Goal: Task Accomplishment & Management: Manage account settings

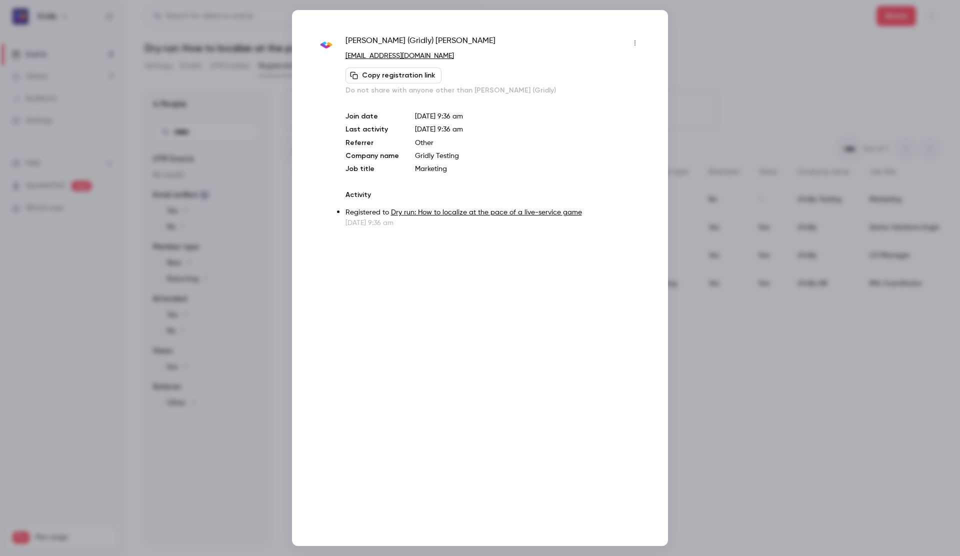
click at [748, 47] on div at bounding box center [480, 278] width 960 height 556
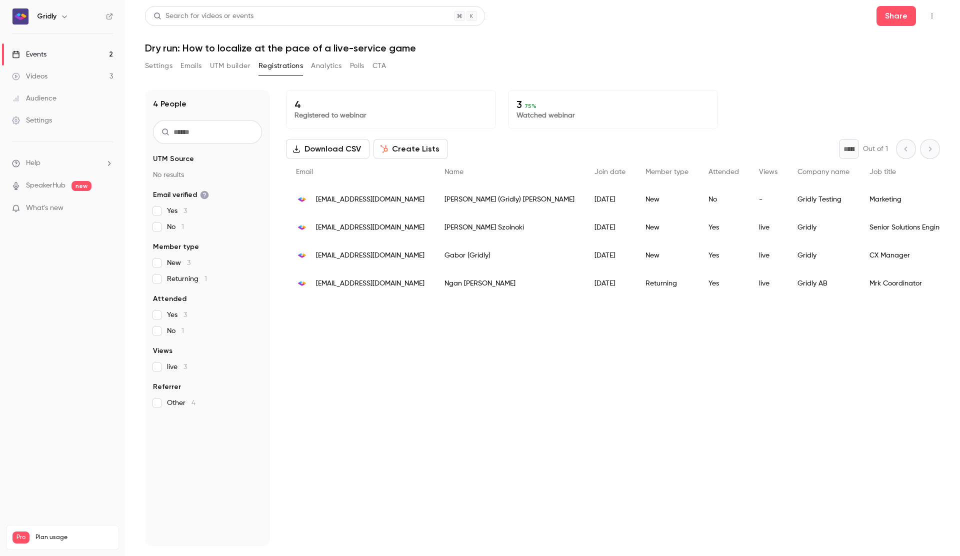
click at [788, 288] on div "Gridly AB" at bounding box center [824, 284] width 72 height 28
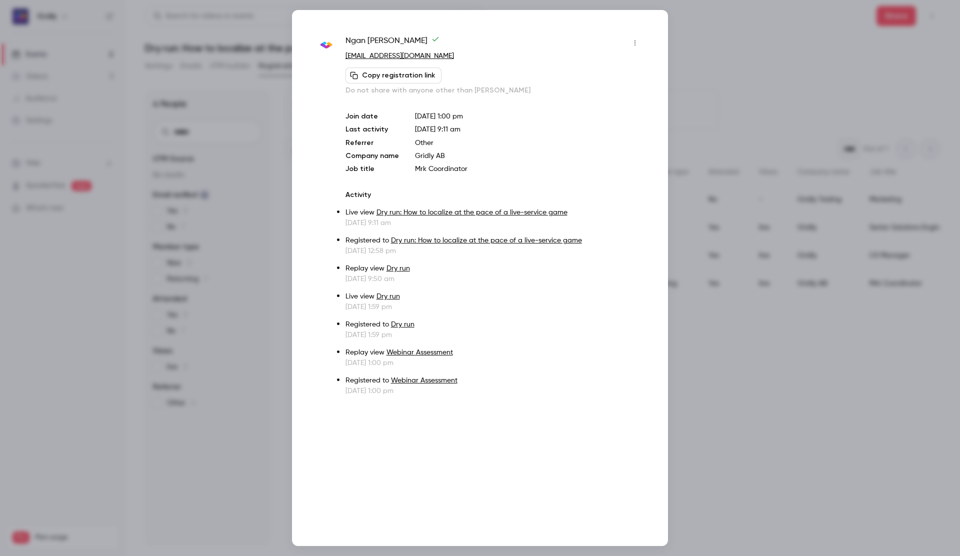
click at [397, 73] on button "Copy registration link" at bounding box center [394, 76] width 96 height 16
click at [760, 343] on div at bounding box center [480, 278] width 960 height 556
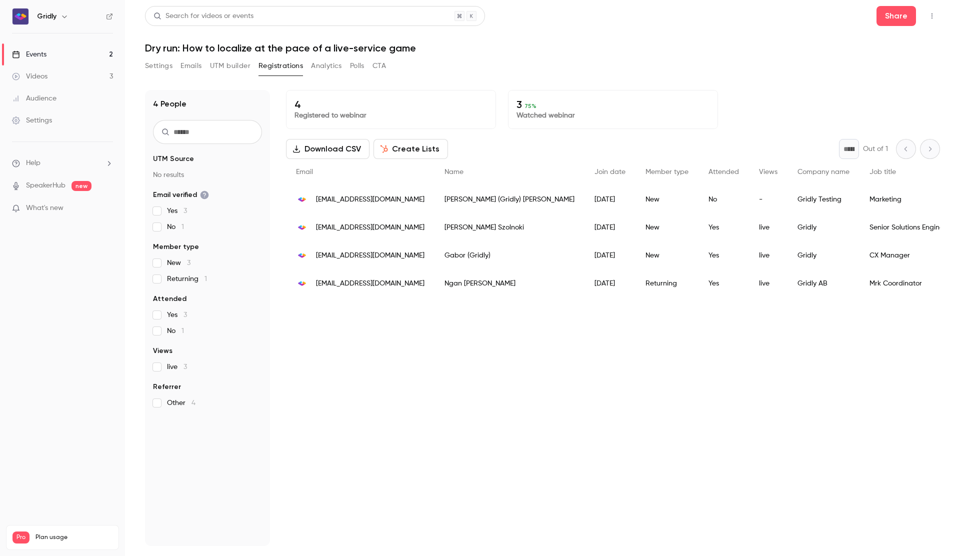
click at [59, 53] on link "Events 2" at bounding box center [62, 55] width 125 height 22
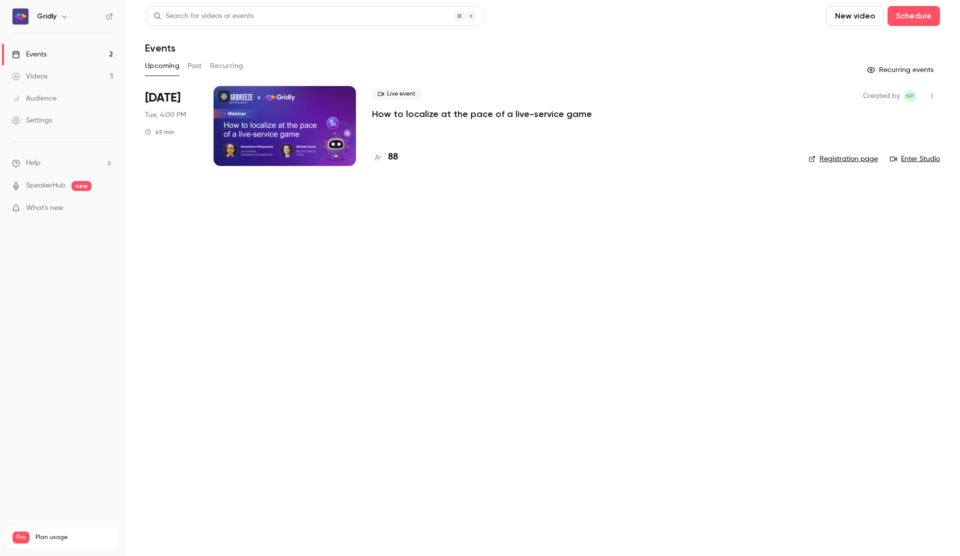
click at [487, 111] on p "How to localize at the pace of a live-service game" at bounding box center [482, 114] width 220 height 12
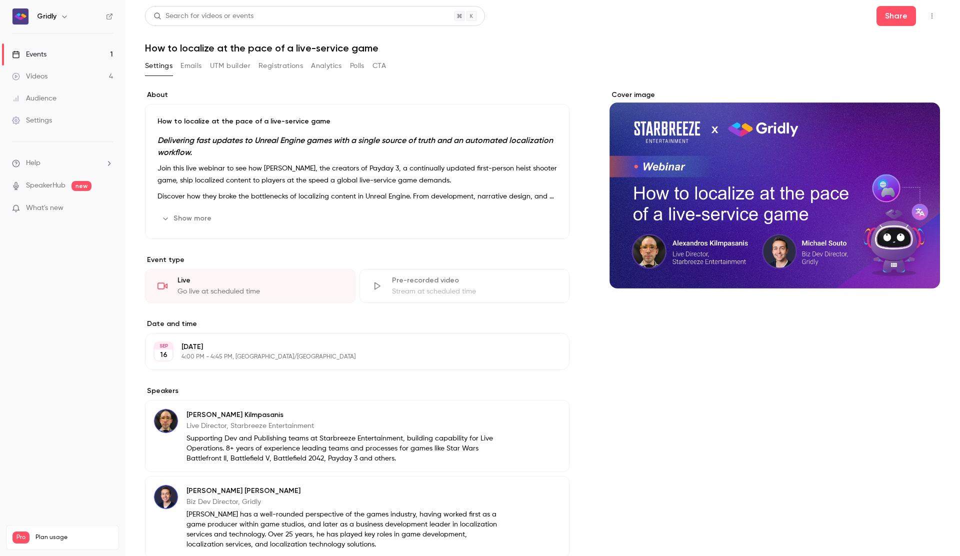
click at [290, 67] on button "Registrations" at bounding box center [281, 66] width 45 height 16
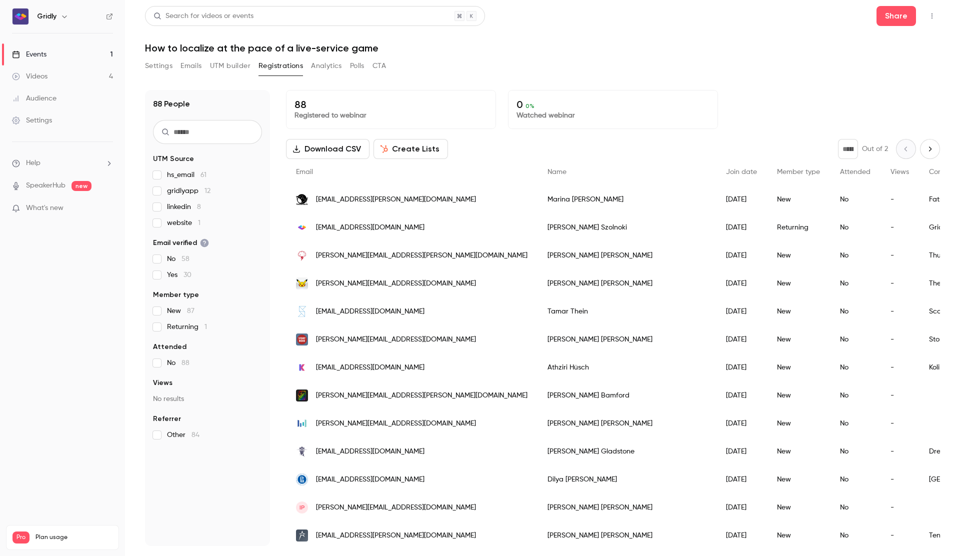
click at [160, 67] on button "Settings" at bounding box center [159, 66] width 28 height 16
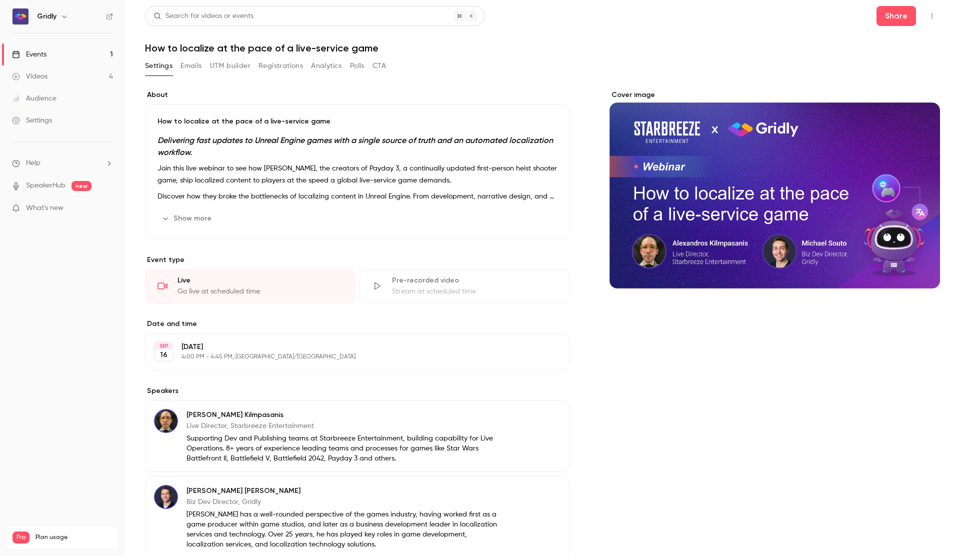
click at [199, 68] on button "Emails" at bounding box center [191, 66] width 21 height 16
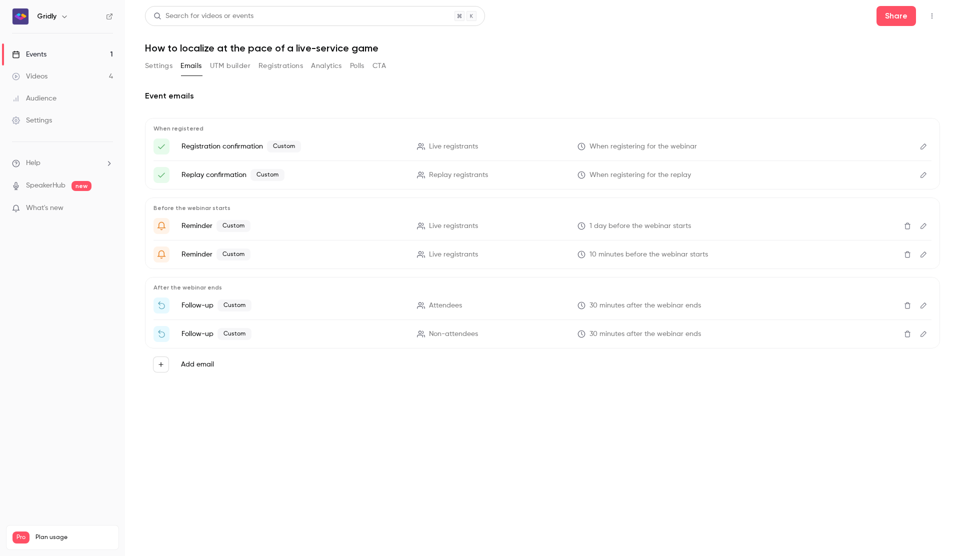
click at [161, 63] on button "Settings" at bounding box center [159, 66] width 28 height 16
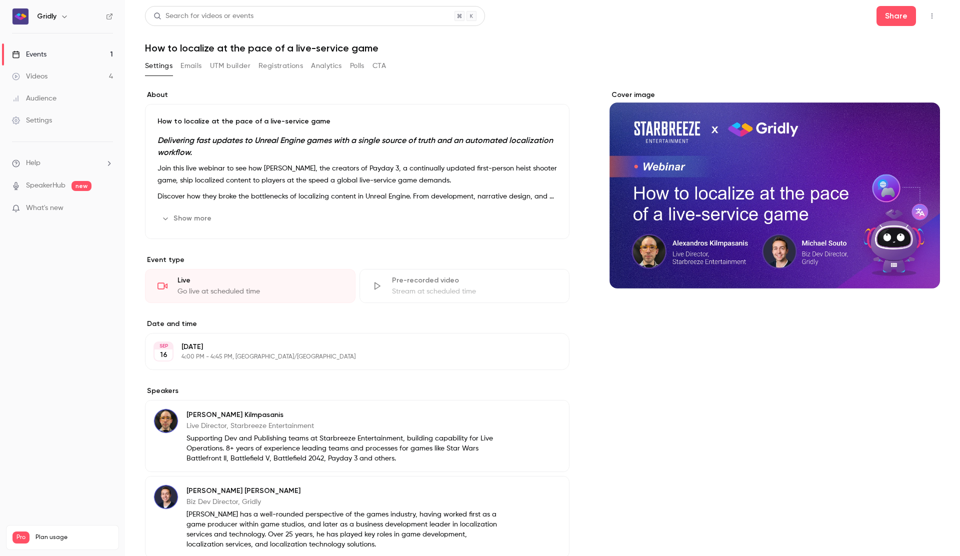
click at [188, 67] on button "Emails" at bounding box center [191, 66] width 21 height 16
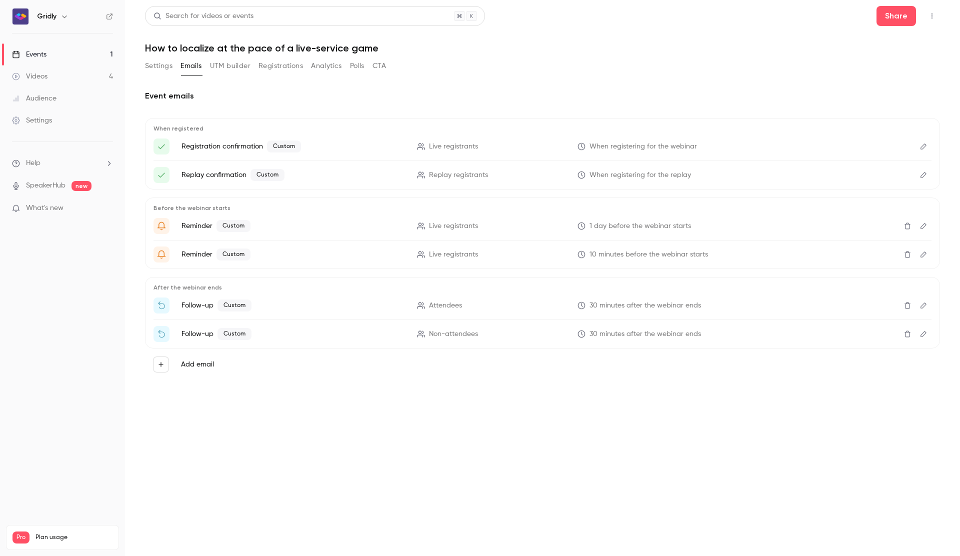
click at [60, 55] on link "Events 1" at bounding box center [62, 55] width 125 height 22
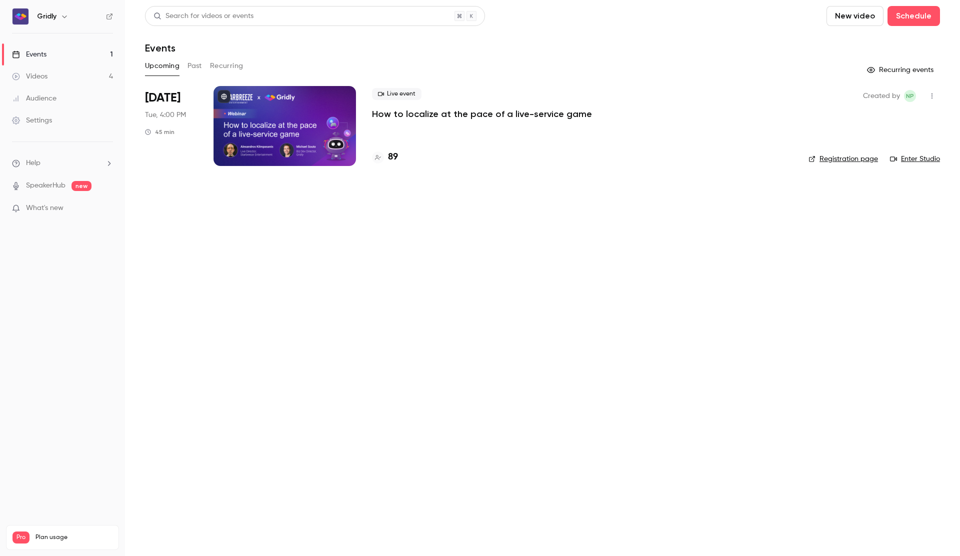
click at [932, 97] on icon "button" at bounding box center [932, 96] width 8 height 7
click at [903, 143] on div "Invite to Studio" at bounding box center [894, 148] width 76 height 10
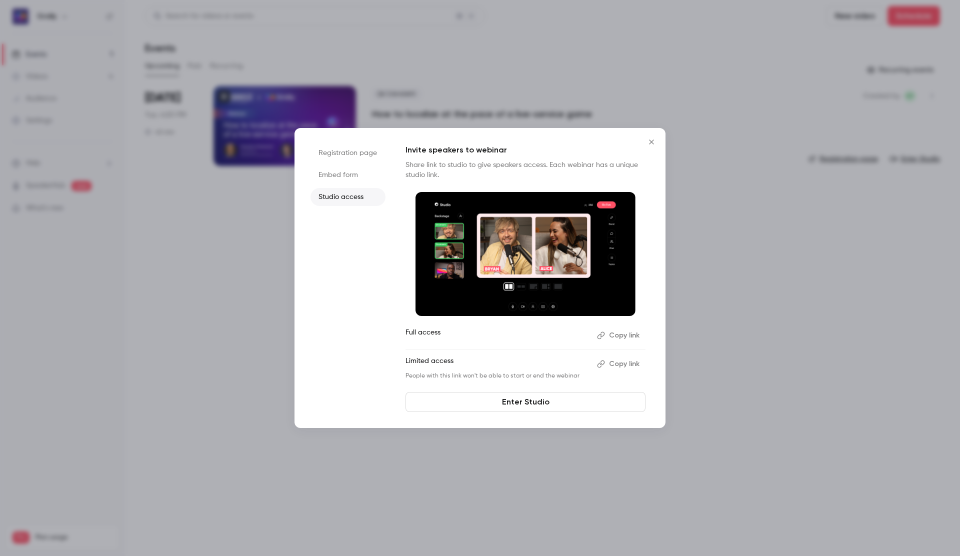
click at [624, 365] on button "Copy link" at bounding box center [619, 364] width 53 height 16
click at [621, 364] on button "Copy link" at bounding box center [619, 364] width 53 height 16
click at [619, 332] on button "Copy link" at bounding box center [619, 336] width 53 height 16
click at [654, 138] on icon "Close" at bounding box center [652, 142] width 12 height 8
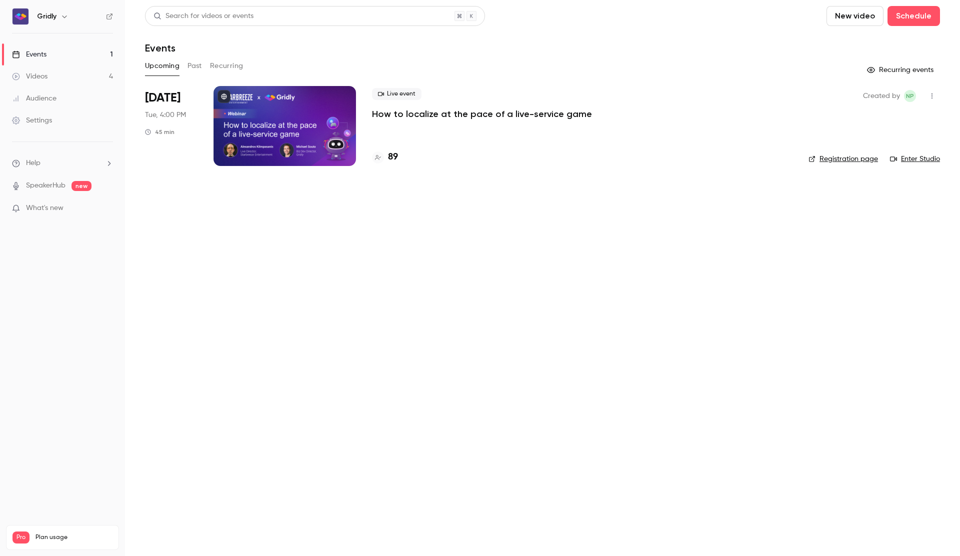
click at [203, 61] on div "Upcoming Past Recurring" at bounding box center [542, 66] width 795 height 16
click at [195, 65] on button "Past" at bounding box center [195, 66] width 15 height 16
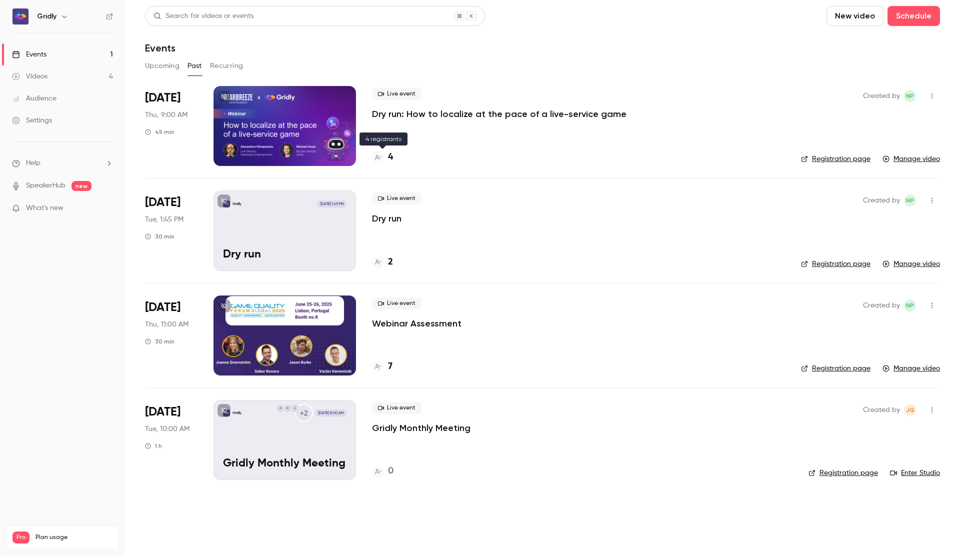
click at [388, 155] on h4 "4" at bounding box center [390, 158] width 5 height 14
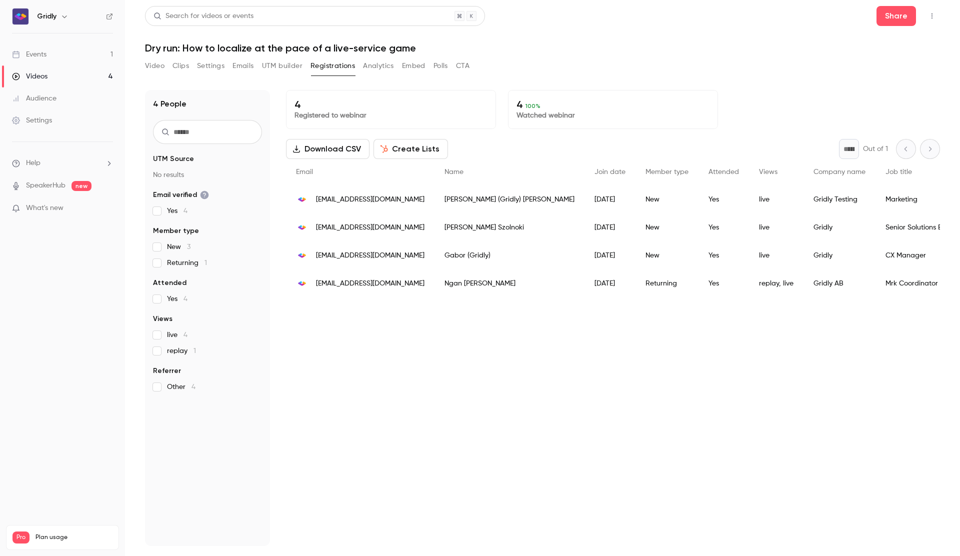
click at [471, 204] on div "Kim (Gridly) Phan" at bounding box center [510, 200] width 150 height 28
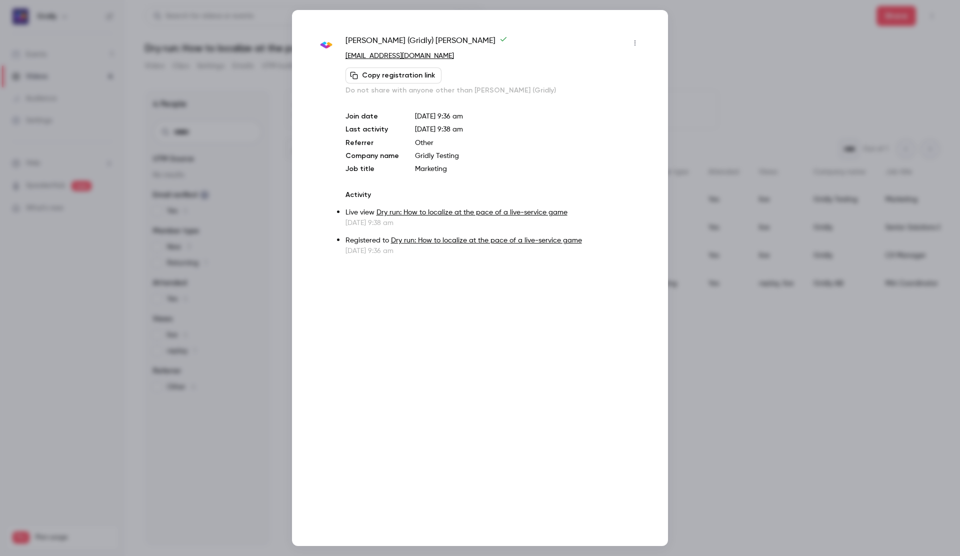
click at [418, 76] on button "Copy registration link" at bounding box center [394, 76] width 96 height 16
click at [727, 385] on div at bounding box center [480, 278] width 960 height 556
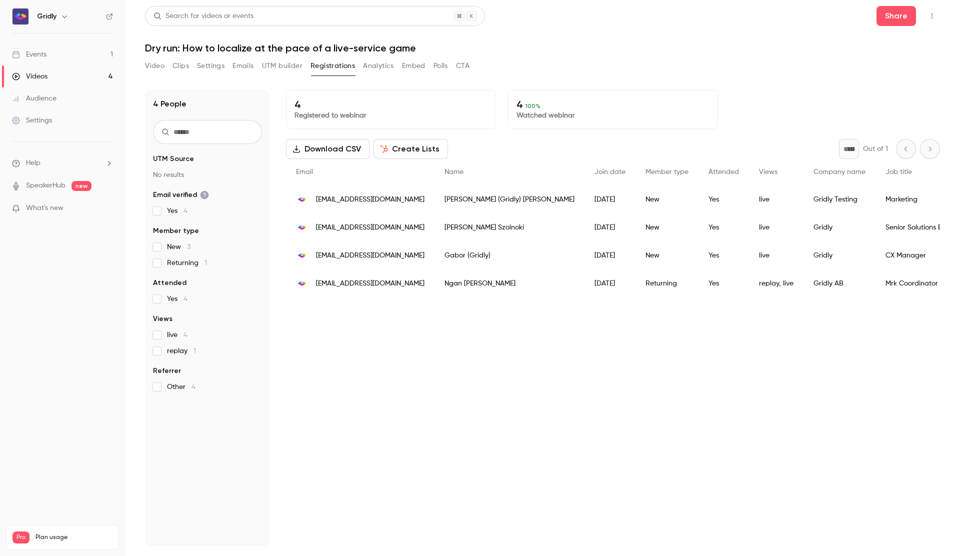
click at [69, 51] on link "Events 1" at bounding box center [62, 55] width 125 height 22
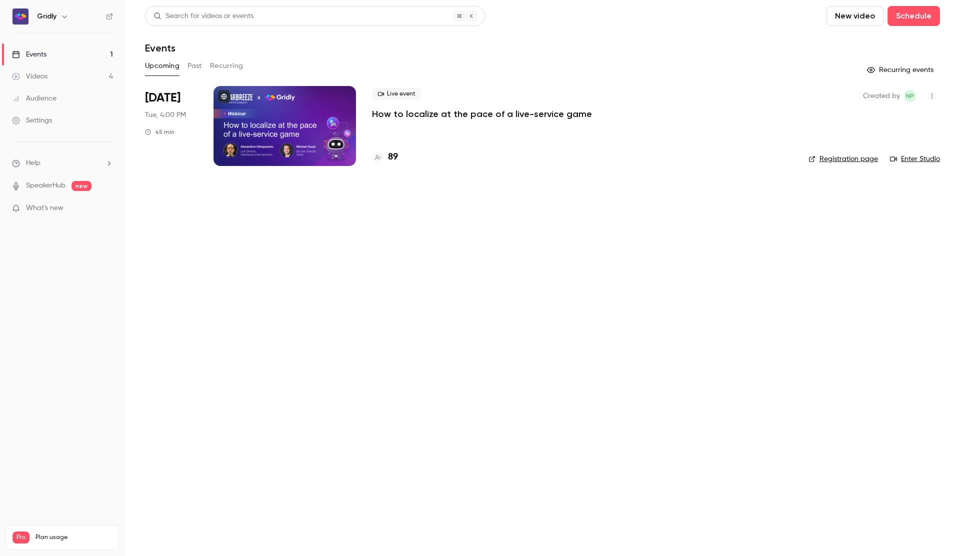
click at [526, 108] on p "How to localize at the pace of a live-service game" at bounding box center [482, 114] width 220 height 12
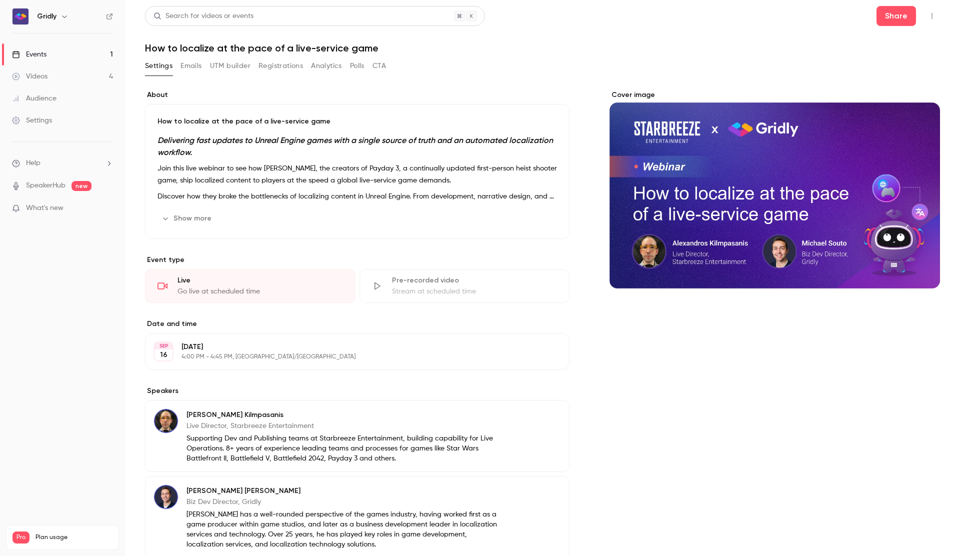
click at [294, 66] on button "Registrations" at bounding box center [281, 66] width 45 height 16
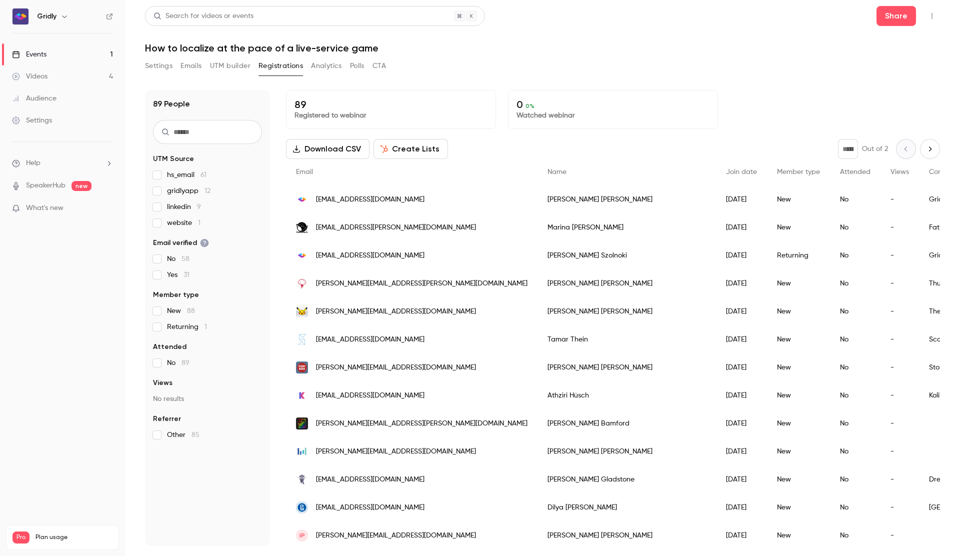
scroll to position [0, 1]
click at [191, 69] on button "Emails" at bounding box center [191, 66] width 21 height 16
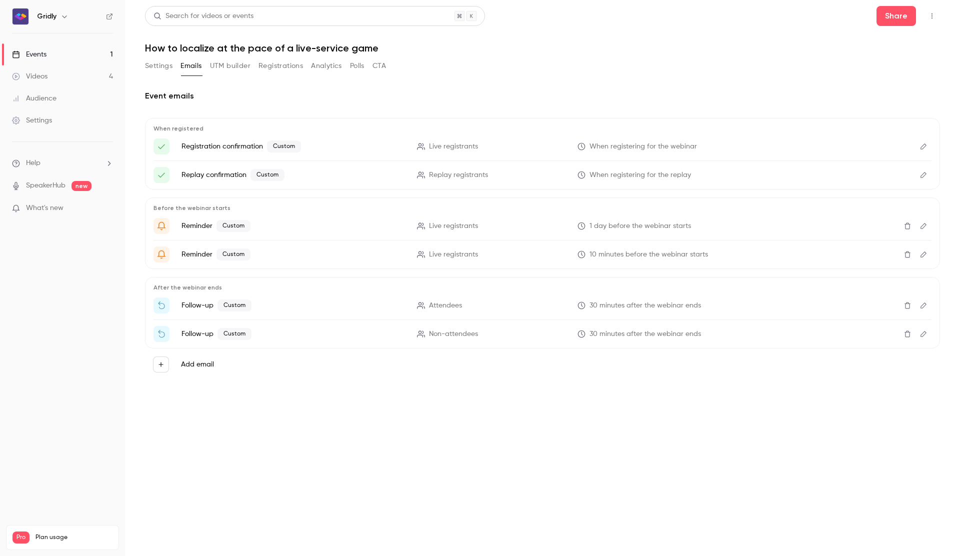
click at [65, 55] on link "Events 1" at bounding box center [62, 55] width 125 height 22
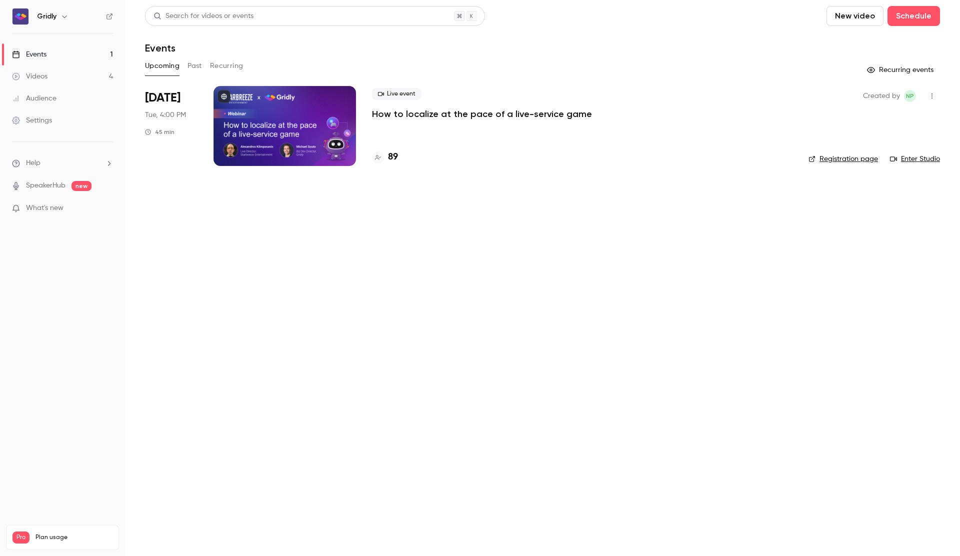
click at [857, 161] on link "Registration page" at bounding box center [844, 159] width 70 height 10
click at [430, 112] on p "How to localize at the pace of a live-service game" at bounding box center [482, 114] width 220 height 12
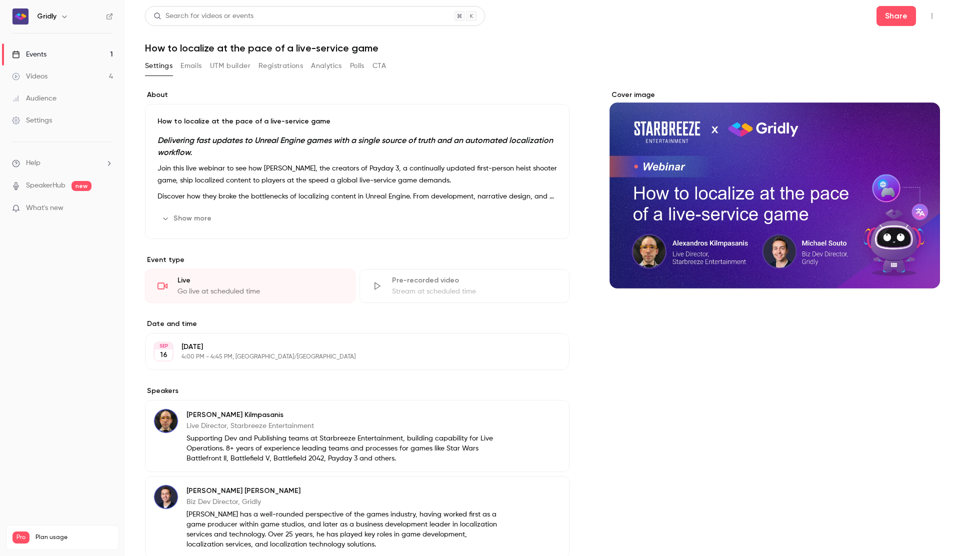
click at [274, 71] on button "Registrations" at bounding box center [281, 66] width 45 height 16
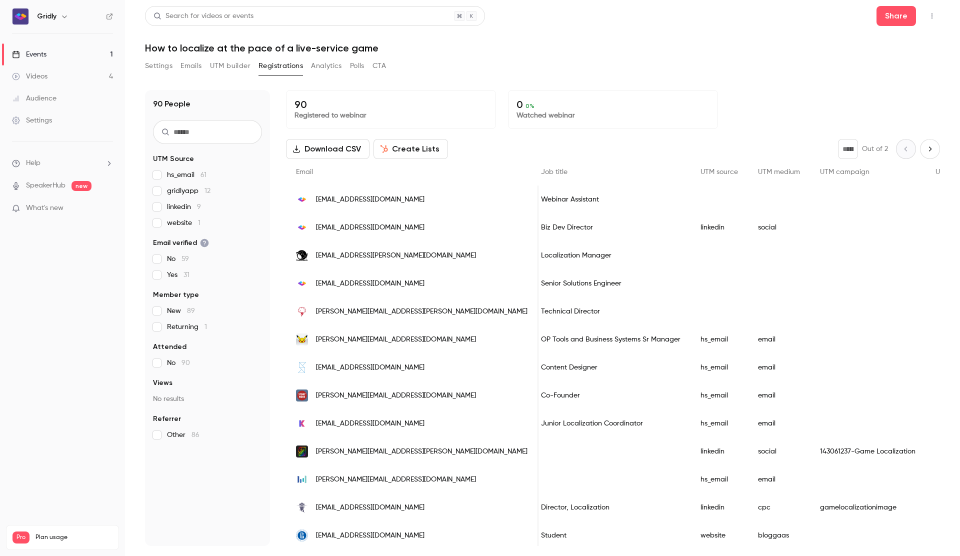
scroll to position [0, 579]
